Goal: Task Accomplishment & Management: Manage account settings

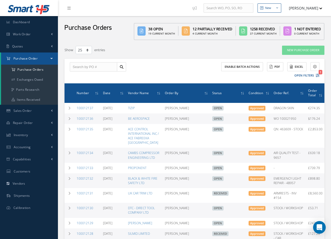
select select "25"
click at [84, 66] on input "text" at bounding box center [93, 66] width 47 height 9
type input "100012129"
click at [87, 76] on span "100012129" at bounding box center [81, 76] width 16 height 4
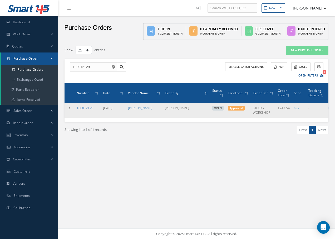
click at [85, 108] on link "100012129" at bounding box center [85, 108] width 17 height 4
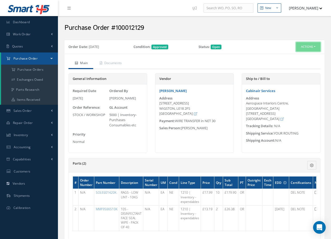
click at [307, 44] on button "Actions" at bounding box center [308, 46] width 25 height 9
click at [289, 56] on link "Receive" at bounding box center [299, 56] width 42 height 7
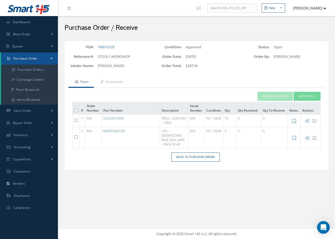
click at [75, 137] on input "checkbox" at bounding box center [75, 136] width 3 height 3
checkbox input "true"
click at [265, 94] on button "Receive Selected" at bounding box center [275, 96] width 35 height 9
type input "[DATE]"
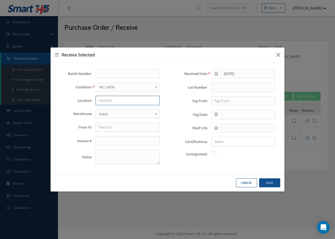
click at [125, 99] on input "text" at bounding box center [128, 100] width 64 height 9
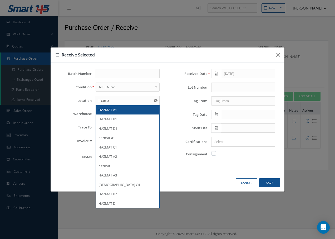
click at [125, 108] on div "HAZMAT A1" at bounding box center [128, 109] width 58 height 5
type input "HAZMAT A1"
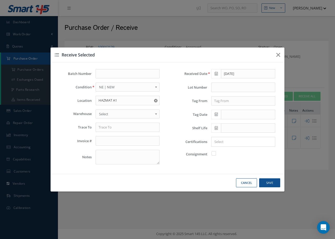
click at [123, 110] on link "Select" at bounding box center [128, 113] width 64 height 9
click at [118, 128] on input "text" at bounding box center [128, 127] width 64 height 9
click at [114, 136] on span "[PERSON_NAME]" at bounding box center [112, 136] width 27 height 5
type input "[PERSON_NAME]"
click at [237, 102] on input "text" at bounding box center [243, 100] width 64 height 9
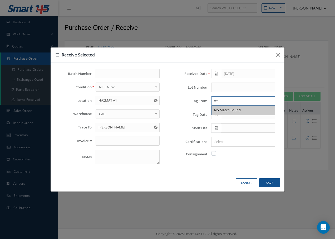
type input "x"
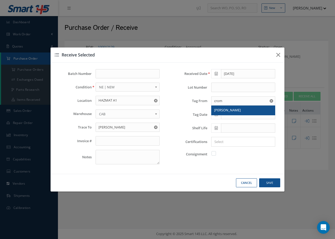
click at [222, 108] on span "[PERSON_NAME]" at bounding box center [227, 109] width 27 height 5
type input "[PERSON_NAME]"
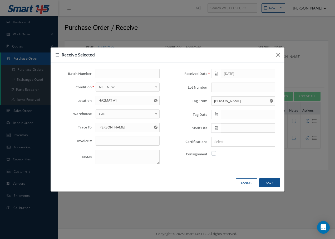
click at [215, 115] on icon at bounding box center [216, 114] width 3 height 4
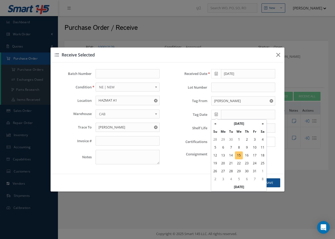
click at [238, 155] on td "15" at bounding box center [239, 155] width 8 height 8
type input "[DATE]"
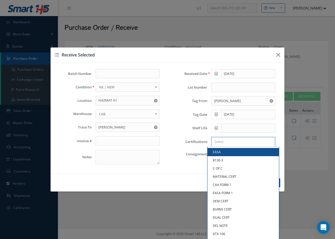
click at [238, 141] on input "Search for option" at bounding box center [242, 142] width 60 height 6
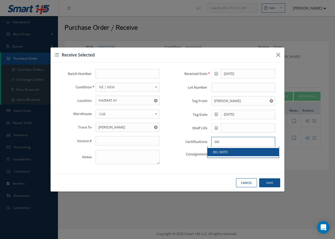
type input "del"
click at [241, 153] on link "DEL NOTE" at bounding box center [243, 152] width 71 height 8
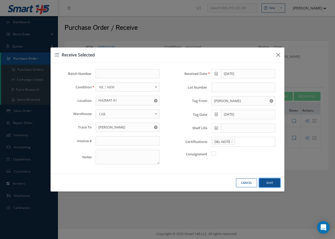
click at [272, 183] on button "Save" at bounding box center [269, 182] width 21 height 9
checkbox input "false"
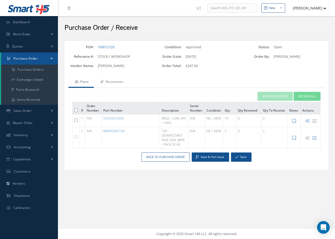
click at [124, 81] on link "Documents" at bounding box center [111, 82] width 35 height 11
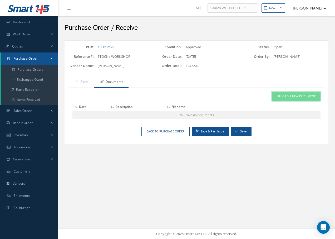
drag, startPoint x: 291, startPoint y: 97, endPoint x: 294, endPoint y: 95, distance: 3.2
click at [292, 96] on span "Upload a New Document" at bounding box center [296, 96] width 39 height 4
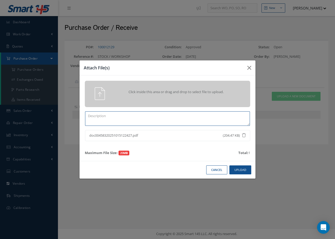
drag, startPoint x: 142, startPoint y: 114, endPoint x: 145, endPoint y: 108, distance: 6.5
click at [143, 114] on textarea at bounding box center [167, 118] width 165 height 14
type textarea "DEL NOTE"
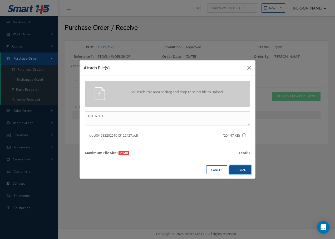
click at [244, 168] on button "Upload" at bounding box center [240, 169] width 22 height 9
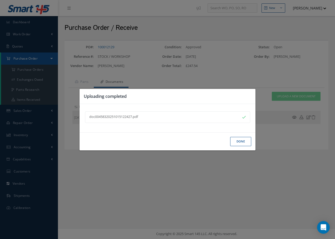
click at [241, 143] on button "Done" at bounding box center [240, 141] width 21 height 9
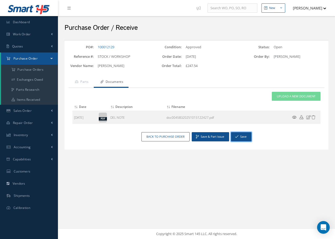
click at [239, 136] on button "Save" at bounding box center [241, 136] width 21 height 9
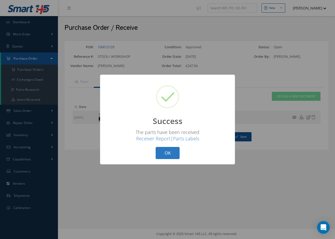
click at [171, 151] on button "OK" at bounding box center [168, 153] width 24 height 12
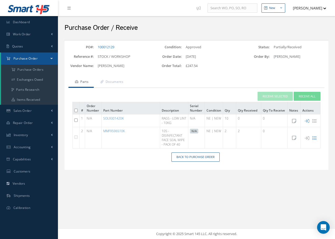
click at [75, 120] on input "checkbox" at bounding box center [75, 119] width 3 height 3
checkbox input "true"
click at [285, 95] on button "Receive Selected" at bounding box center [275, 96] width 35 height 9
type input "[DATE]"
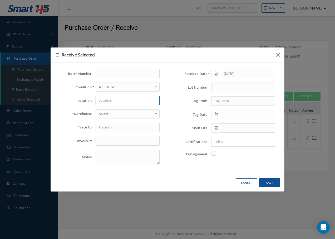
click at [110, 100] on input "text" at bounding box center [128, 100] width 64 height 9
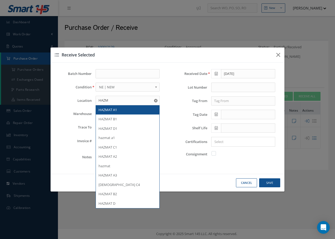
click at [106, 109] on span "HAZMAT A1" at bounding box center [108, 109] width 18 height 5
type input "HAZMAT A1"
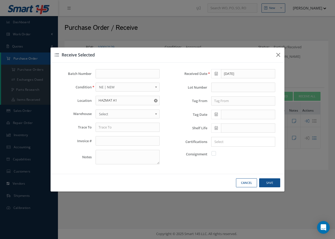
click at [106, 114] on span "Select" at bounding box center [126, 114] width 54 height 6
click at [109, 129] on input "text" at bounding box center [128, 127] width 64 height 9
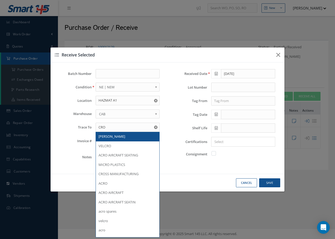
click at [112, 137] on span "[PERSON_NAME]" at bounding box center [112, 136] width 27 height 5
type input "[PERSON_NAME]"
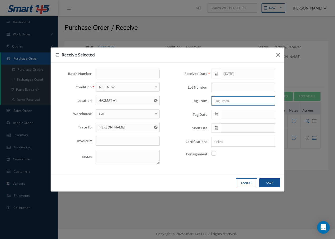
click at [222, 101] on input "text" at bounding box center [243, 100] width 64 height 9
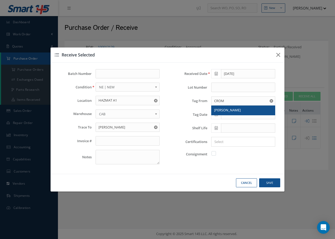
click at [223, 108] on span "[PERSON_NAME]" at bounding box center [227, 109] width 27 height 5
type input "[PERSON_NAME]"
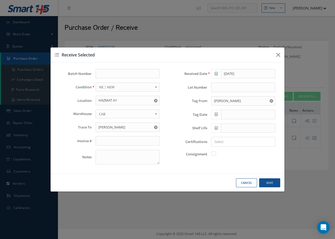
click at [217, 114] on icon at bounding box center [216, 114] width 3 height 4
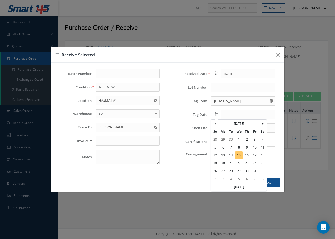
click at [240, 155] on td "15" at bounding box center [239, 155] width 8 height 8
type input "[DATE]"
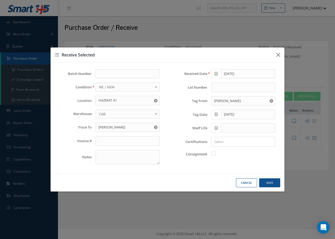
click at [221, 142] on input "Search for option" at bounding box center [242, 142] width 60 height 6
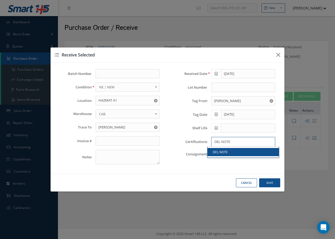
type input "DEL NOTE"
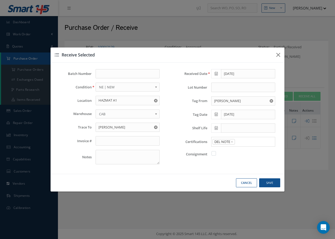
click at [231, 152] on link "DEL NOTE" at bounding box center [243, 152] width 71 height 8
click at [264, 182] on button "Save" at bounding box center [269, 182] width 21 height 9
checkbox input "false"
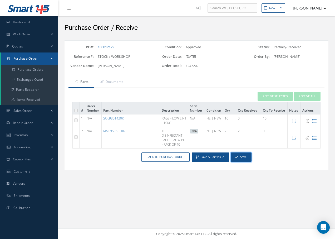
click at [244, 157] on button "Save" at bounding box center [241, 156] width 21 height 9
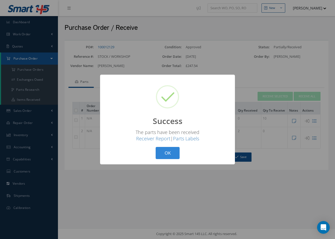
click at [170, 153] on button "OK" at bounding box center [168, 153] width 24 height 12
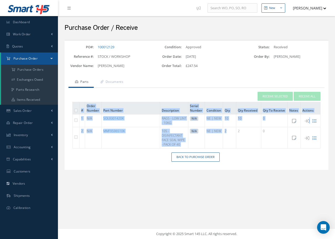
click at [227, 150] on div "Receive Selected Receive All # Order Number Part Number Description Serial Numb…" at bounding box center [196, 120] width 256 height 65
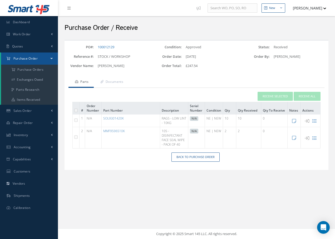
click at [295, 175] on div "PO#: 100012129 Condition: Approved Status: Received Reference #: STOCK / WORKSH…" at bounding box center [197, 108] width 272 height 136
click at [211, 157] on link "Back to Purchase Order" at bounding box center [196, 156] width 48 height 9
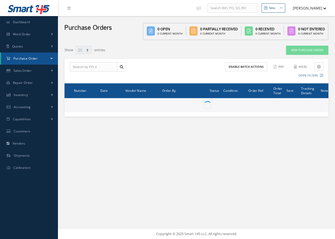
select select "25"
